Goal: Task Accomplishment & Management: Manage account settings

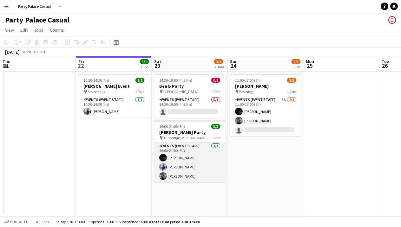
click at [206, 169] on app-card-role "Events (Event Staff) [DATE] 16:00-21:00 (5h) Eziafa Iwe [PERSON_NAME] [PERSON_N…" at bounding box center [189, 163] width 71 height 40
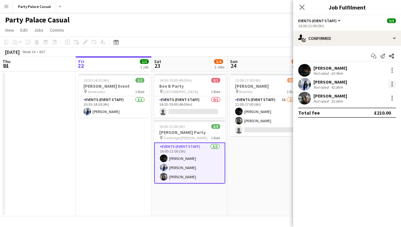
click at [392, 85] on div at bounding box center [391, 84] width 1 height 1
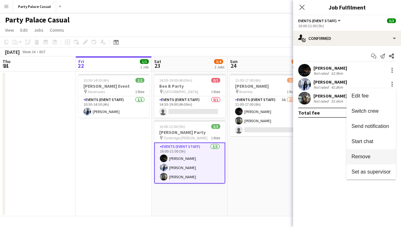
click at [372, 155] on span "Remove" at bounding box center [370, 157] width 39 height 6
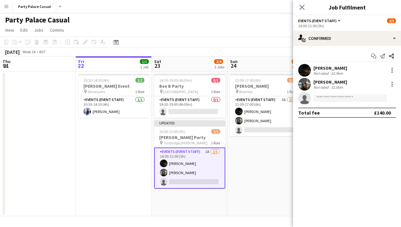
click at [296, 159] on mat-expansion-panel "check Confirmed Start chat Send notification Share Eziafa Iwe Not rated 62.9km …" at bounding box center [347, 136] width 108 height 181
click at [304, 8] on icon "Close pop-in" at bounding box center [302, 7] width 6 height 6
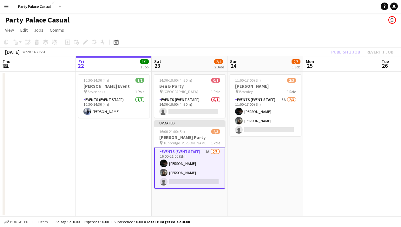
click at [202, 178] on app-card-role "Events (Event Staff) 1A [DATE] 16:00-21:00 (5h) Eziafa Iwe [PERSON_NAME] single…" at bounding box center [189, 168] width 71 height 41
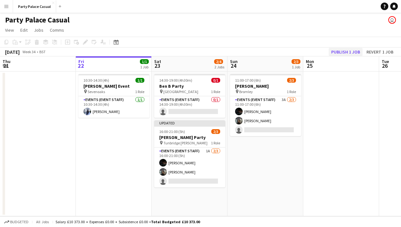
click at [343, 54] on button "Publish 1 job" at bounding box center [345, 52] width 34 height 8
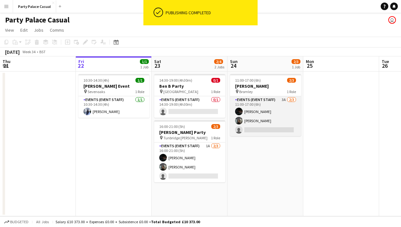
click at [267, 107] on app-card-role "Events (Event Staff) 3A [DATE] 11:00-17:00 (6h) Eziafa Iwe [PERSON_NAME] single…" at bounding box center [265, 116] width 71 height 40
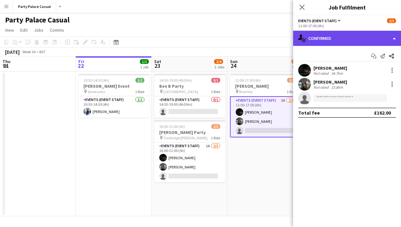
click at [350, 40] on div "single-neutral-actions-check-2 Confirmed" at bounding box center [347, 38] width 108 height 15
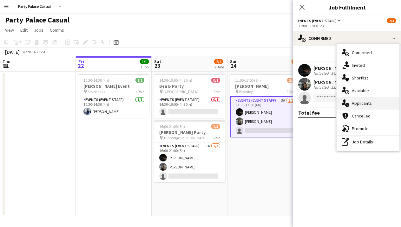
click at [369, 107] on div "single-neutral-actions-information Applicants" at bounding box center [367, 103] width 63 height 13
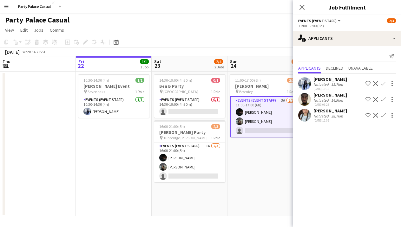
click at [280, 150] on app-date-cell "11:00-17:00 (6h) 2/3 [PERSON_NAME] pin Bromley 1 Role Events (Event Staff) 3A […" at bounding box center [265, 144] width 76 height 145
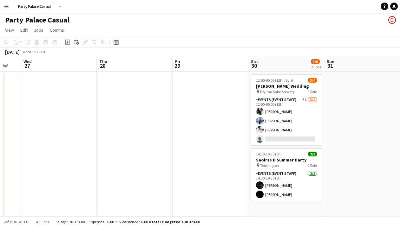
scroll to position [0, 282]
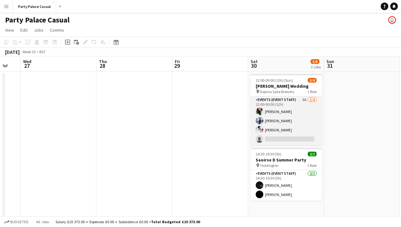
click at [291, 122] on app-card-role "Events (Event Staff) 3A [DATE] 12:00-00:00 (12h) [PERSON_NAME] [PERSON_NAME] [P…" at bounding box center [285, 120] width 71 height 49
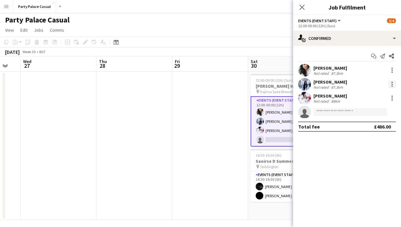
click at [394, 83] on div at bounding box center [392, 85] width 8 height 8
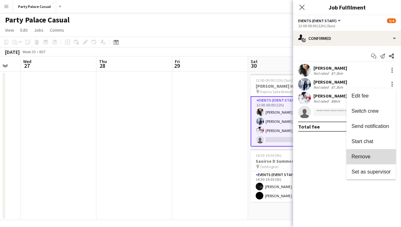
click at [370, 161] on button "Remove" at bounding box center [370, 156] width 49 height 15
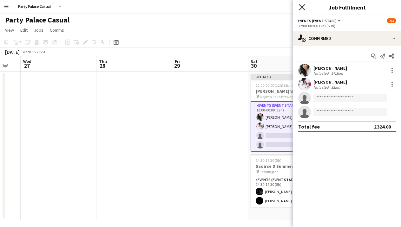
click at [302, 8] on icon at bounding box center [302, 7] width 6 height 6
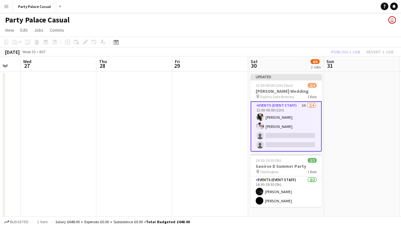
click at [354, 67] on app-board-header-date "Sun 31" at bounding box center [362, 63] width 76 height 15
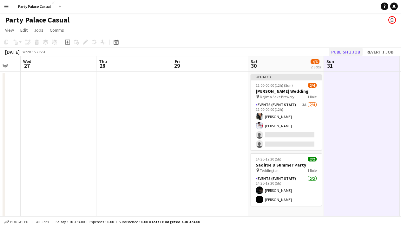
click at [345, 50] on button "Publish 1 job" at bounding box center [345, 52] width 34 height 8
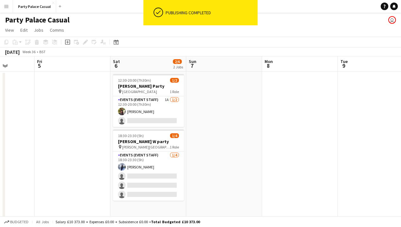
scroll to position [0, 193]
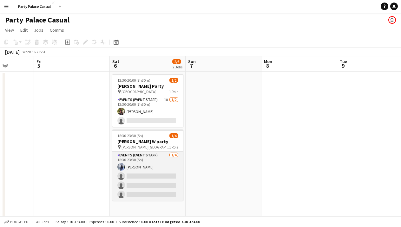
click at [150, 157] on app-card-role "Events (Event Staff) [DATE] 18:30-23:30 (5h) [PERSON_NAME] single-neutral-actio…" at bounding box center [147, 176] width 71 height 49
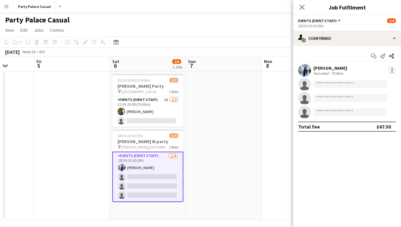
click at [392, 70] on div at bounding box center [391, 70] width 1 height 1
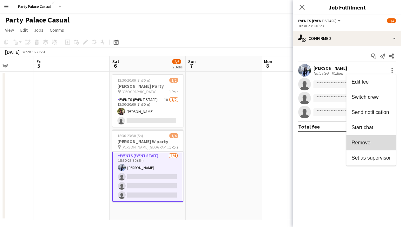
click at [367, 144] on span "Remove" at bounding box center [360, 142] width 19 height 5
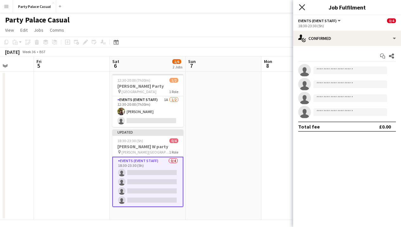
click at [302, 8] on icon "Close pop-in" at bounding box center [302, 7] width 6 height 6
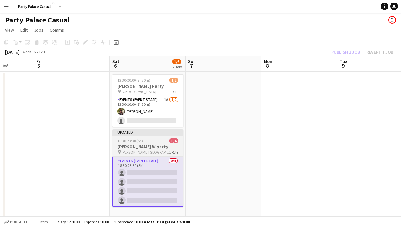
click at [144, 156] on app-job-card "Updated 18:30-23:30 (5h) 0/4 [PERSON_NAME] W party pin [PERSON_NAME] 1 Role Eve…" at bounding box center [147, 169] width 71 height 78
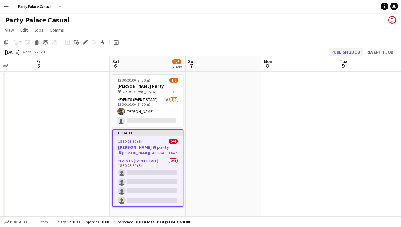
click at [351, 50] on button "Publish 1 job" at bounding box center [345, 52] width 34 height 8
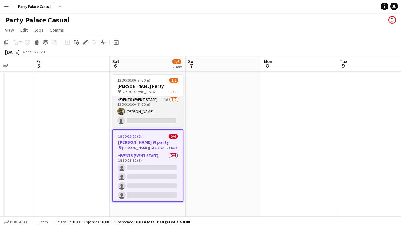
click at [151, 105] on app-card-role "Events (Event Staff) 1A [DATE] 12:30-20:00 (7h30m) [PERSON_NAME] single-neutral…" at bounding box center [147, 111] width 71 height 31
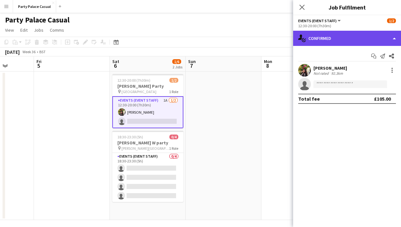
click at [351, 40] on div "single-neutral-actions-check-2 Confirmed" at bounding box center [347, 38] width 108 height 15
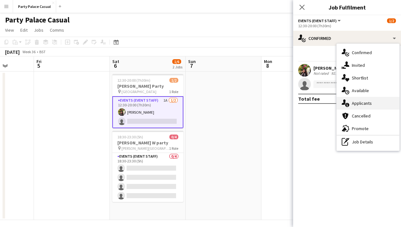
click at [360, 107] on div "single-neutral-actions-information Applicants" at bounding box center [367, 103] width 63 height 13
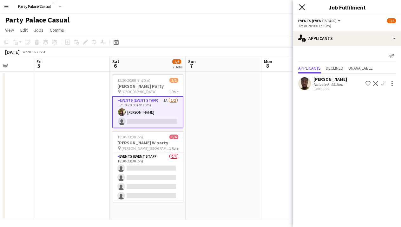
click at [303, 6] on icon at bounding box center [302, 7] width 6 height 6
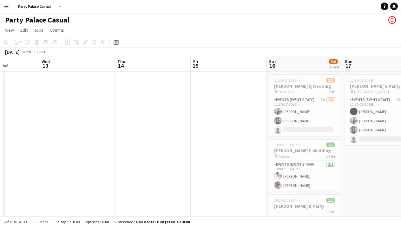
scroll to position [0, 186]
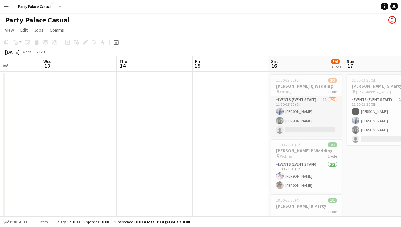
click at [289, 101] on app-card-role "Events (Event Staff) 1A [DATE] 11:30-17:30 (6h) [PERSON_NAME] [PERSON_NAME] sin…" at bounding box center [306, 116] width 71 height 40
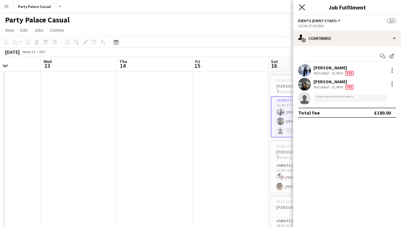
click at [301, 10] on icon "Close pop-in" at bounding box center [302, 7] width 6 height 6
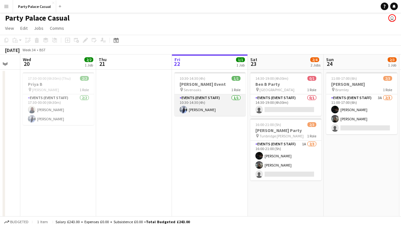
scroll to position [0, 130]
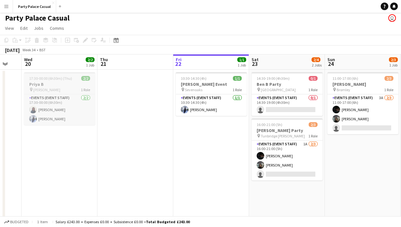
click at [68, 91] on div "pin [PERSON_NAME] 1 Role" at bounding box center [59, 89] width 71 height 5
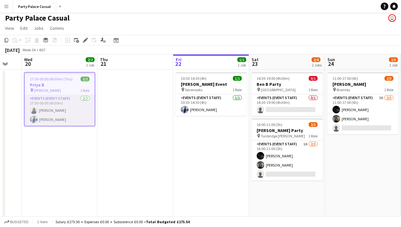
click at [59, 122] on app-card-role "Events (Event Staff) [DATE] 17:30-00:00 (6h30m) [PERSON_NAME] [PERSON_NAME]" at bounding box center [60, 110] width 70 height 31
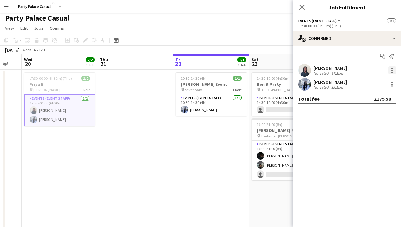
click at [392, 70] on div at bounding box center [391, 70] width 1 height 1
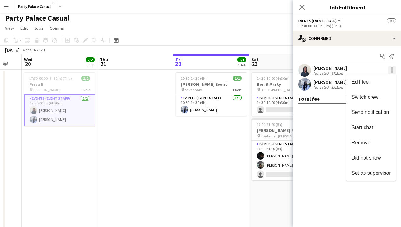
click at [392, 70] on div at bounding box center [200, 113] width 401 height 227
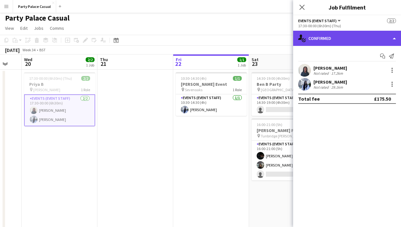
click at [370, 41] on div "single-neutral-actions-check-2 Confirmed" at bounding box center [347, 38] width 108 height 15
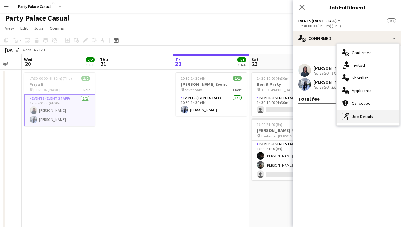
click at [357, 116] on div "pen-write Job Details" at bounding box center [367, 116] width 63 height 13
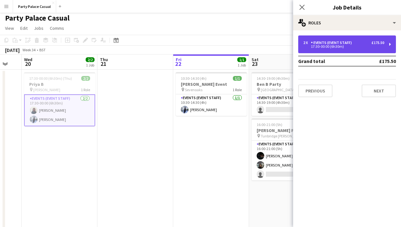
click at [379, 41] on div "£175.50" at bounding box center [377, 43] width 13 height 4
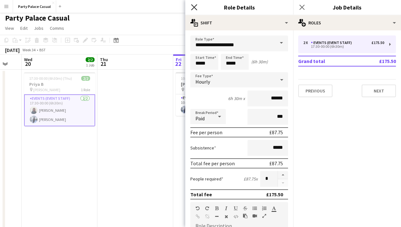
click at [196, 8] on icon "Close pop-in" at bounding box center [194, 7] width 6 height 6
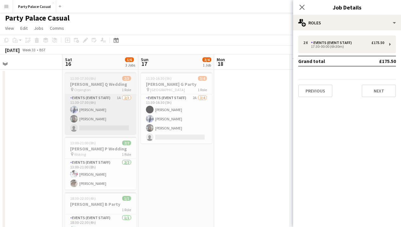
scroll to position [0, 160]
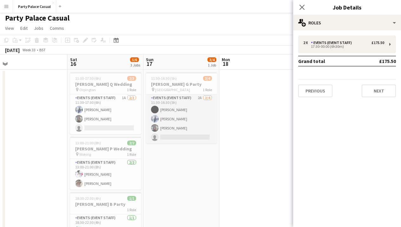
click at [182, 109] on app-card-role "Events (Event Staff) 2A [DATE] 11:30-16:30 (5h) [PERSON_NAME] [PERSON_NAME] [PE…" at bounding box center [181, 118] width 71 height 49
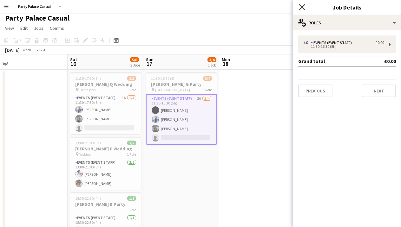
click at [302, 6] on icon "Close pop-in" at bounding box center [302, 7] width 6 height 6
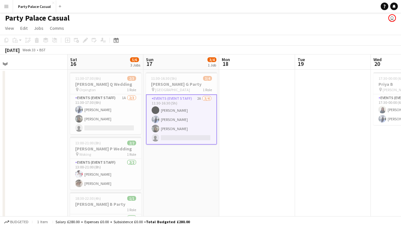
click at [190, 120] on app-card-role "Events (Event Staff) 2A [DATE] 11:30-16:30 (5h) [PERSON_NAME] [PERSON_NAME] [PE…" at bounding box center [181, 119] width 71 height 50
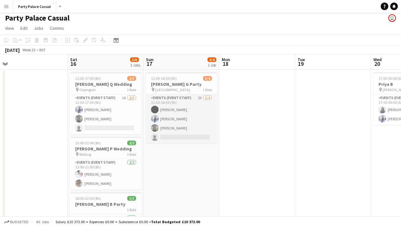
click at [188, 118] on app-card-role "Events (Event Staff) 2A [DATE] 11:30-16:30 (5h) [PERSON_NAME] [PERSON_NAME] [PE…" at bounding box center [181, 118] width 71 height 49
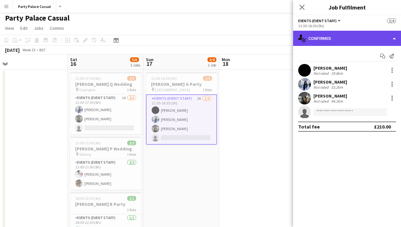
click at [386, 36] on div "single-neutral-actions-check-2 Confirmed" at bounding box center [347, 38] width 108 height 15
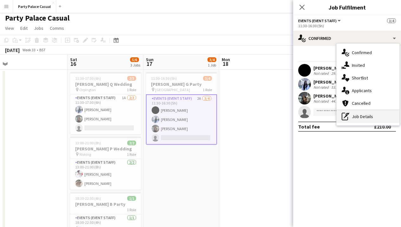
click at [356, 117] on div "pen-write Job Details" at bounding box center [367, 116] width 63 height 13
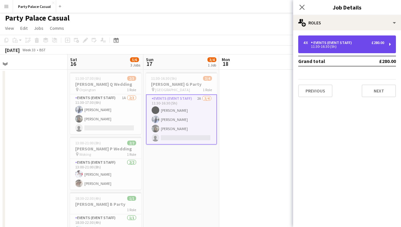
click at [364, 46] on div "11:30-16:30 (5h)" at bounding box center [343, 46] width 81 height 3
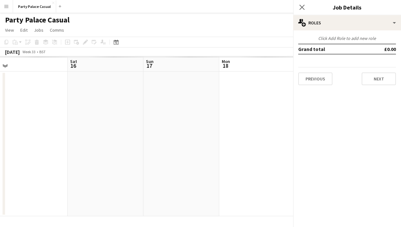
scroll to position [0, 0]
